Goal: Navigation & Orientation: Understand site structure

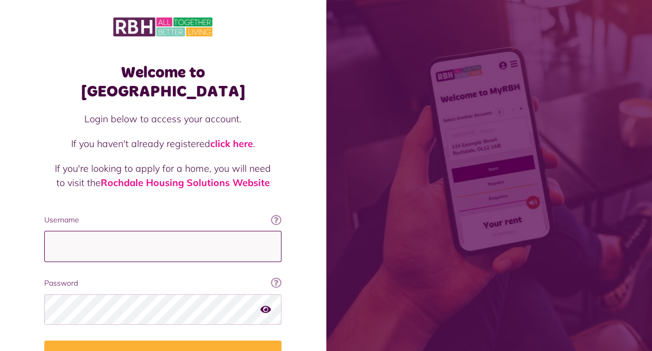
type input "**********"
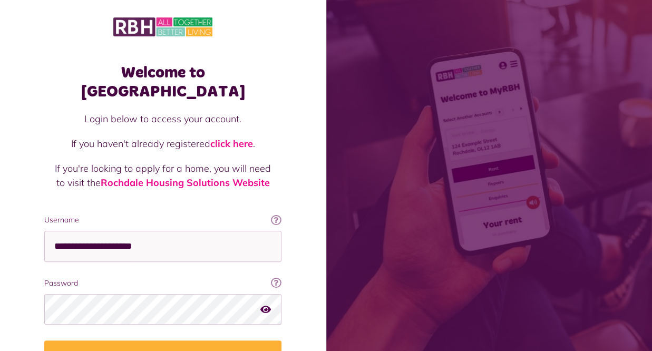
click at [266, 304] on icon "button" at bounding box center [265, 308] width 11 height 9
click at [168, 341] on button "Login" at bounding box center [162, 356] width 237 height 30
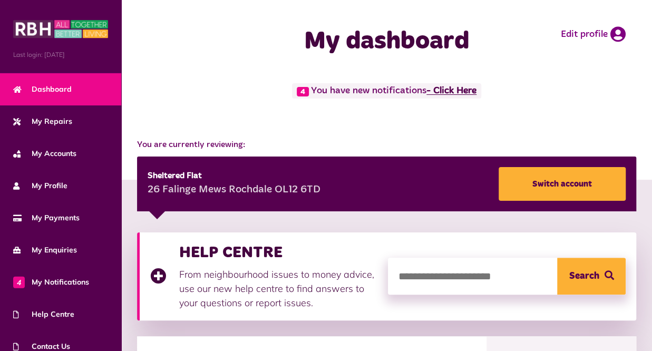
click at [454, 90] on link "- Click Here" at bounding box center [451, 90] width 50 height 9
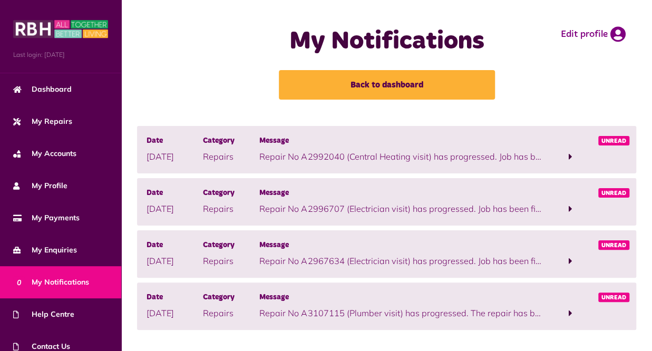
scroll to position [15, 0]
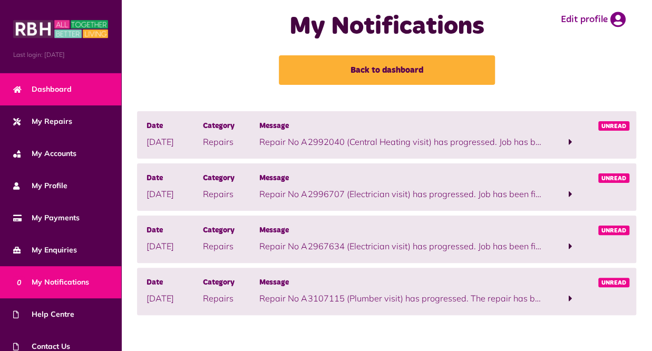
click at [51, 84] on span "Dashboard" at bounding box center [42, 89] width 59 height 11
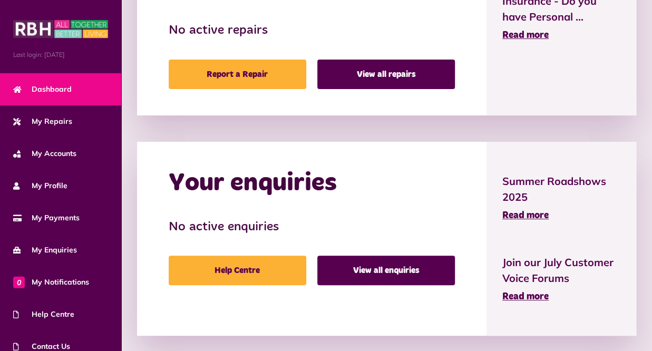
scroll to position [638, 0]
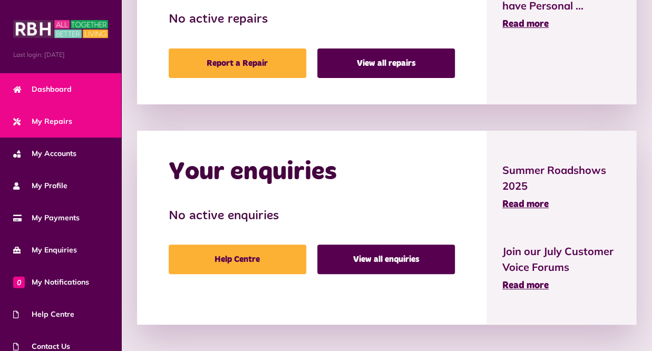
click at [54, 118] on span "My Repairs" at bounding box center [42, 121] width 59 height 11
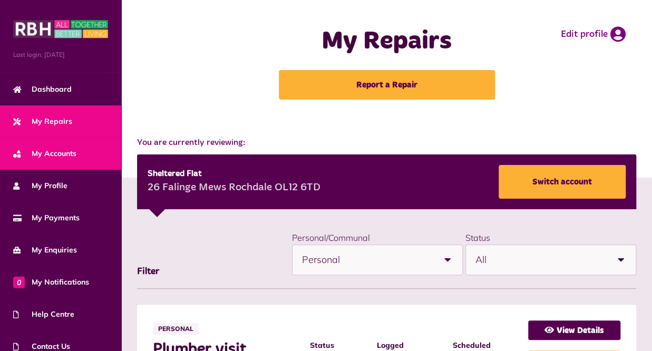
click at [63, 148] on span "My Accounts" at bounding box center [44, 153] width 63 height 11
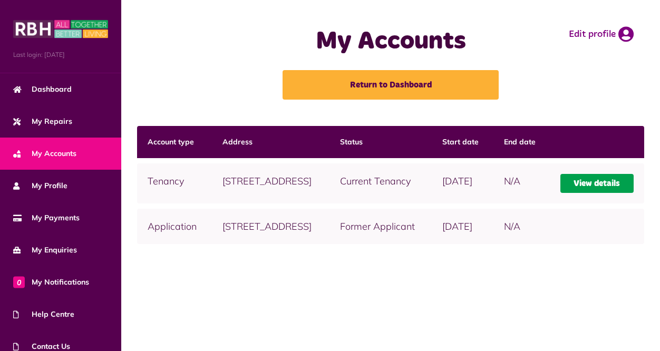
click at [608, 193] on link "View details" at bounding box center [596, 183] width 73 height 19
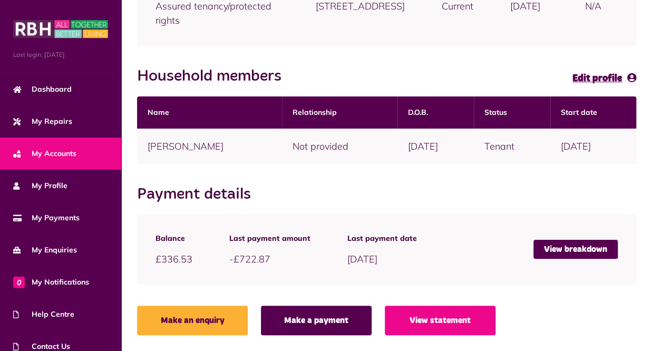
scroll to position [208, 0]
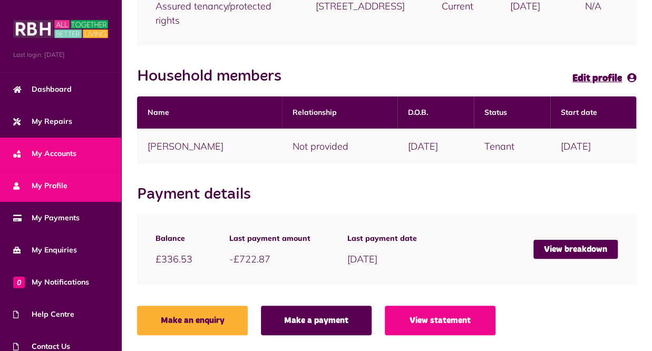
click at [55, 180] on span "My Profile" at bounding box center [40, 185] width 54 height 11
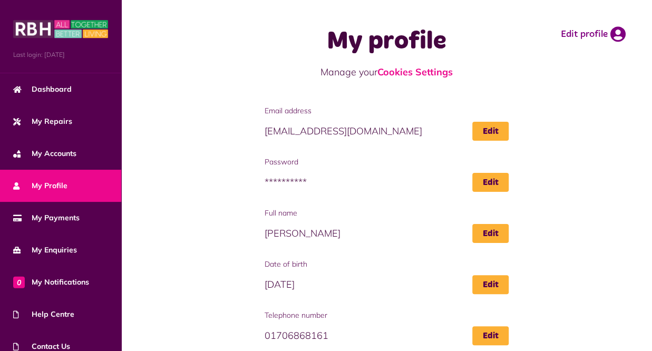
click at [296, 184] on span "**********" at bounding box center [387, 182] width 245 height 19
click at [287, 185] on span "**********" at bounding box center [387, 182] width 245 height 19
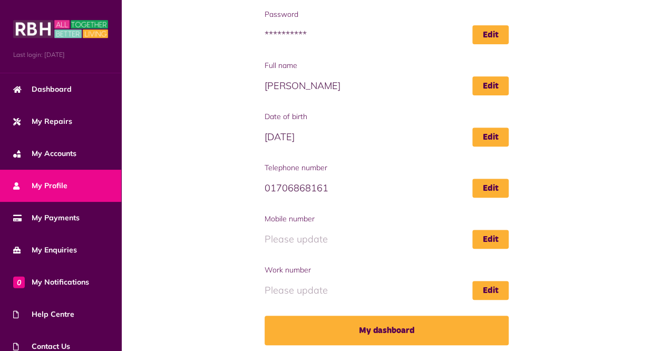
scroll to position [152, 0]
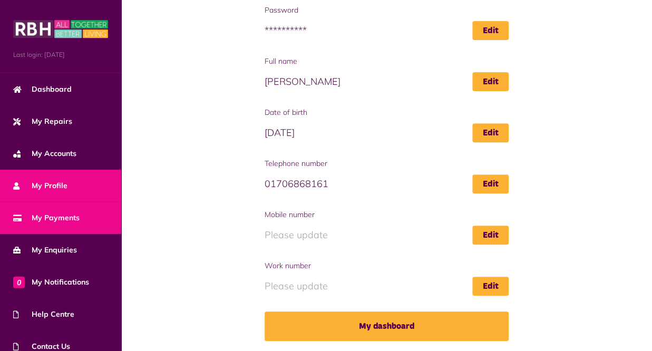
click at [67, 212] on span "My Payments" at bounding box center [46, 217] width 66 height 11
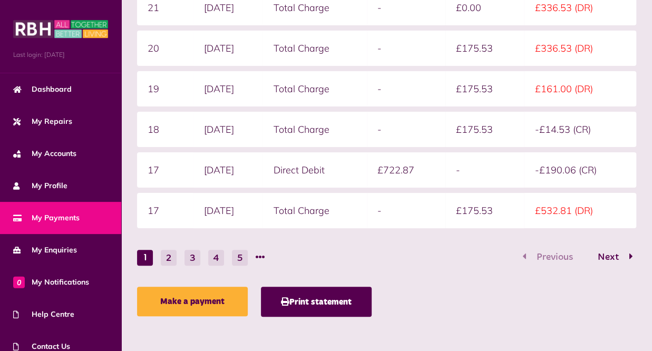
scroll to position [337, 0]
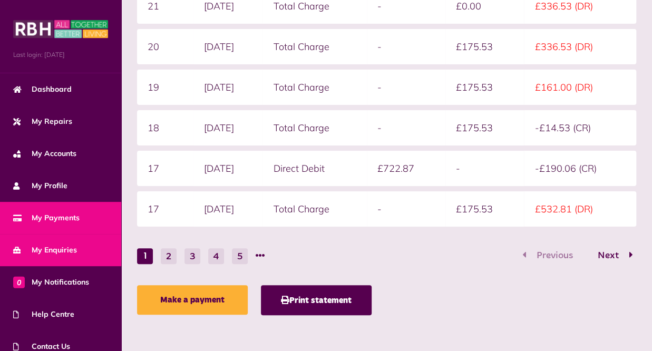
click at [61, 245] on span "My Enquiries" at bounding box center [45, 250] width 64 height 11
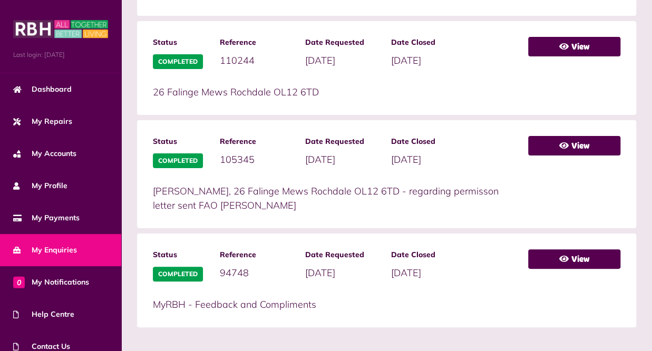
scroll to position [609, 0]
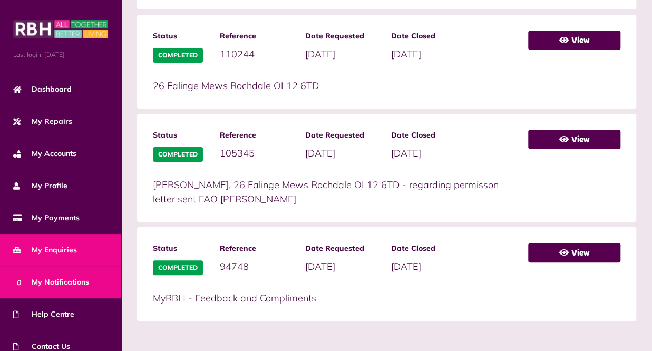
click at [65, 278] on span "0 My Notifications" at bounding box center [51, 282] width 76 height 11
click at [66, 278] on span "0 My Notifications" at bounding box center [51, 282] width 76 height 11
click at [66, 279] on span "0 My Notifications" at bounding box center [51, 282] width 76 height 11
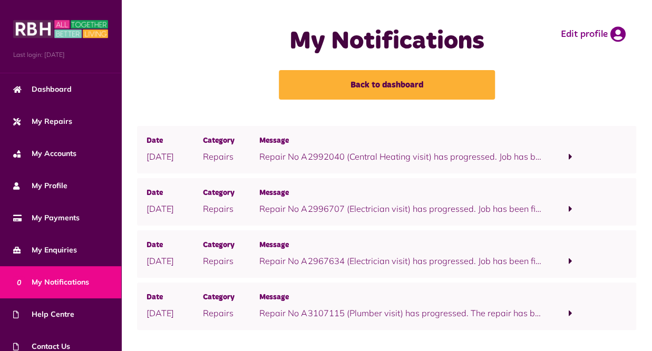
click at [56, 278] on span "0 My Notifications" at bounding box center [51, 282] width 76 height 11
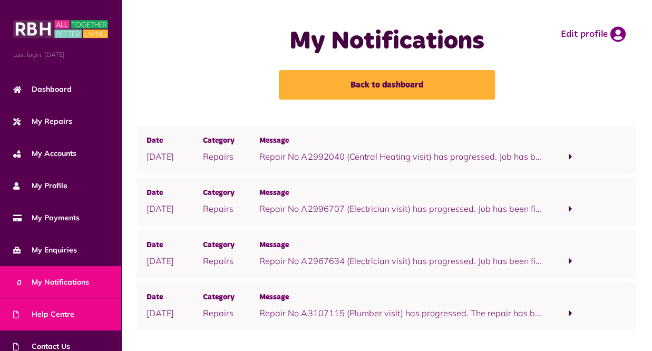
click at [60, 309] on span "Help Centre" at bounding box center [43, 314] width 61 height 11
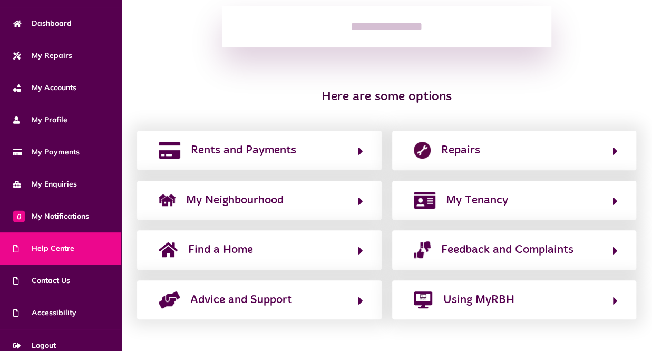
scroll to position [66, 0]
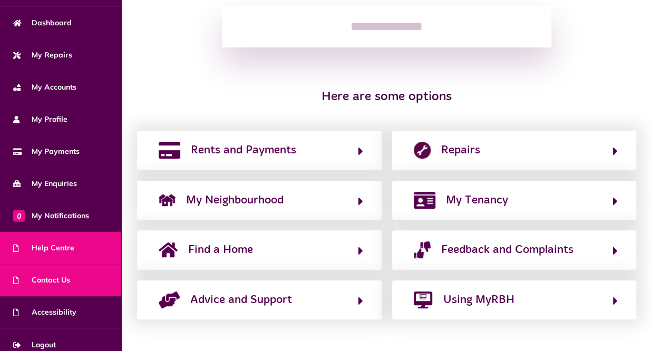
click at [50, 275] on span "Contact Us" at bounding box center [41, 280] width 57 height 11
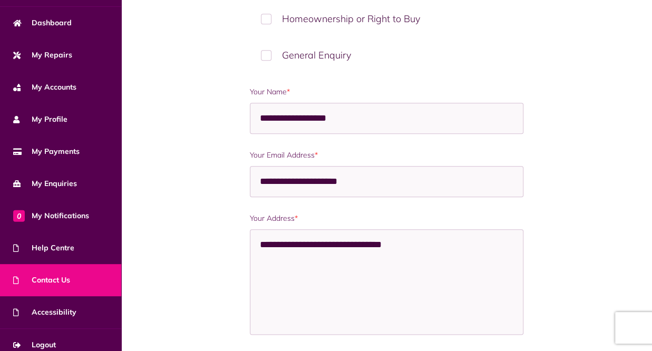
scroll to position [75, 0]
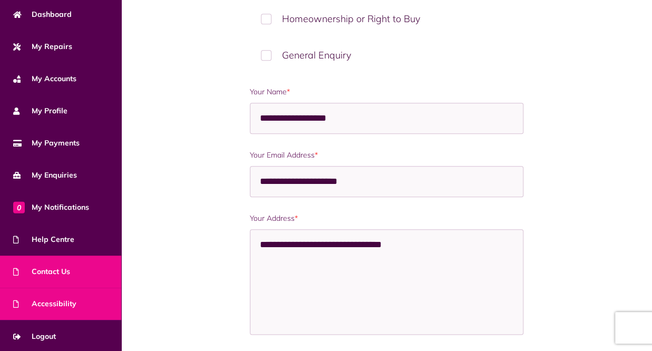
click at [53, 299] on span "Accessibility" at bounding box center [44, 303] width 63 height 11
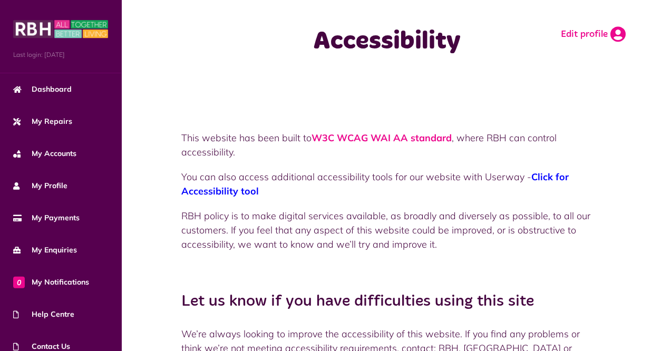
click at [588, 28] on link "Edit profile" at bounding box center [593, 34] width 65 height 16
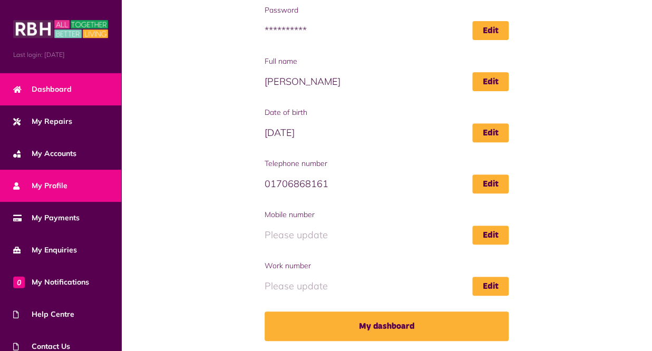
click at [57, 85] on span "Dashboard" at bounding box center [42, 89] width 59 height 11
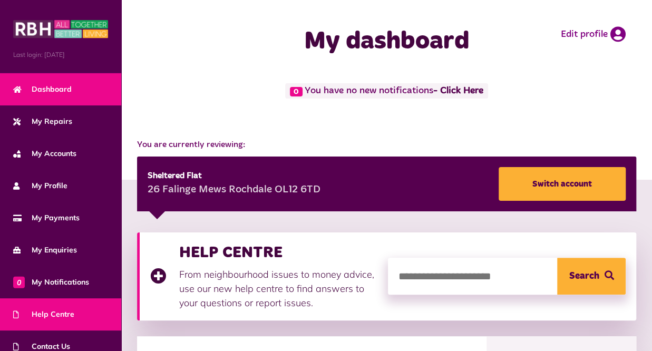
click at [46, 309] on span "Help Centre" at bounding box center [43, 314] width 61 height 11
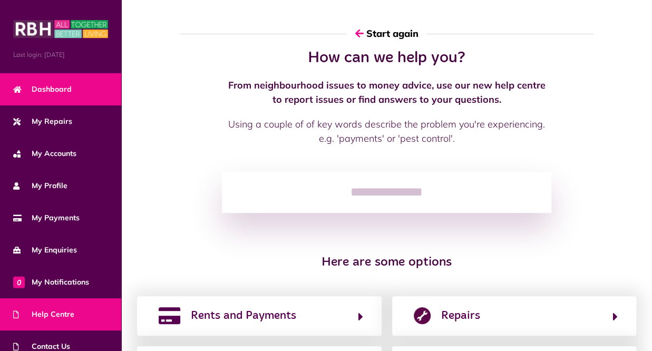
click at [59, 85] on span "Dashboard" at bounding box center [42, 89] width 59 height 11
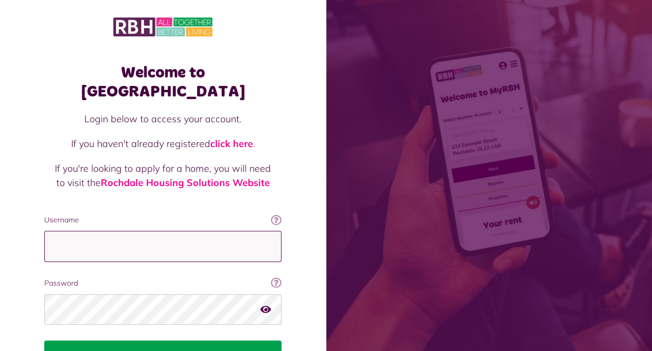
type input "**********"
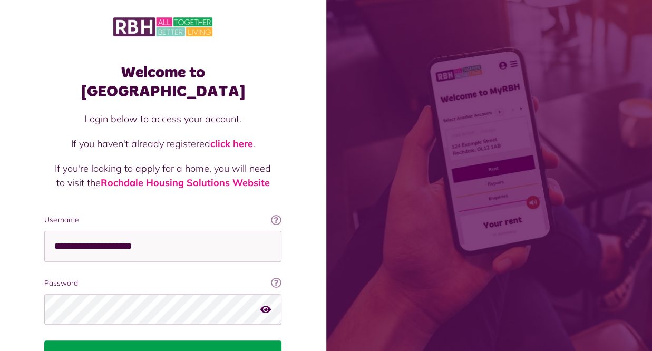
click at [165, 341] on button "Login" at bounding box center [162, 356] width 237 height 30
